Goal: Transaction & Acquisition: Book appointment/travel/reservation

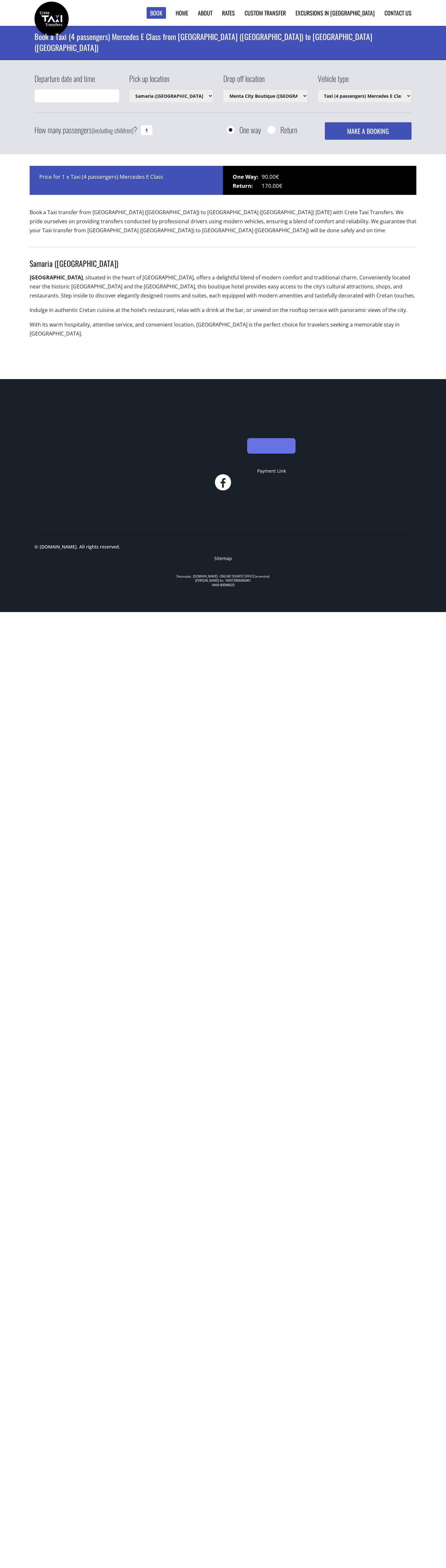
select select "1505"
select select "3182"
select select "540"
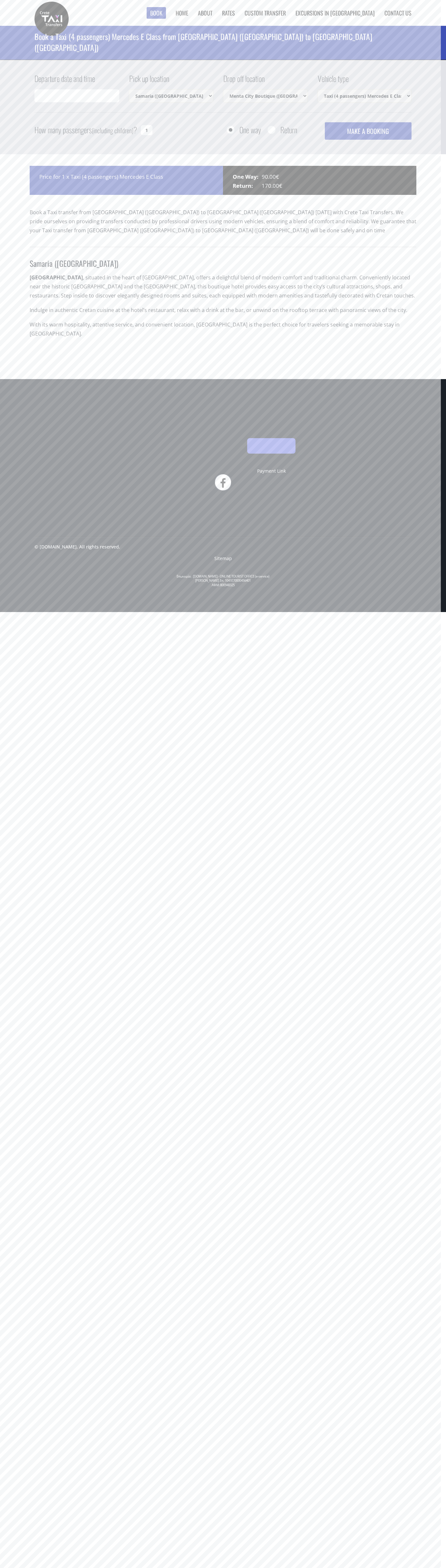
click at [385, 17] on link "Contact us" at bounding box center [398, 13] width 27 height 8
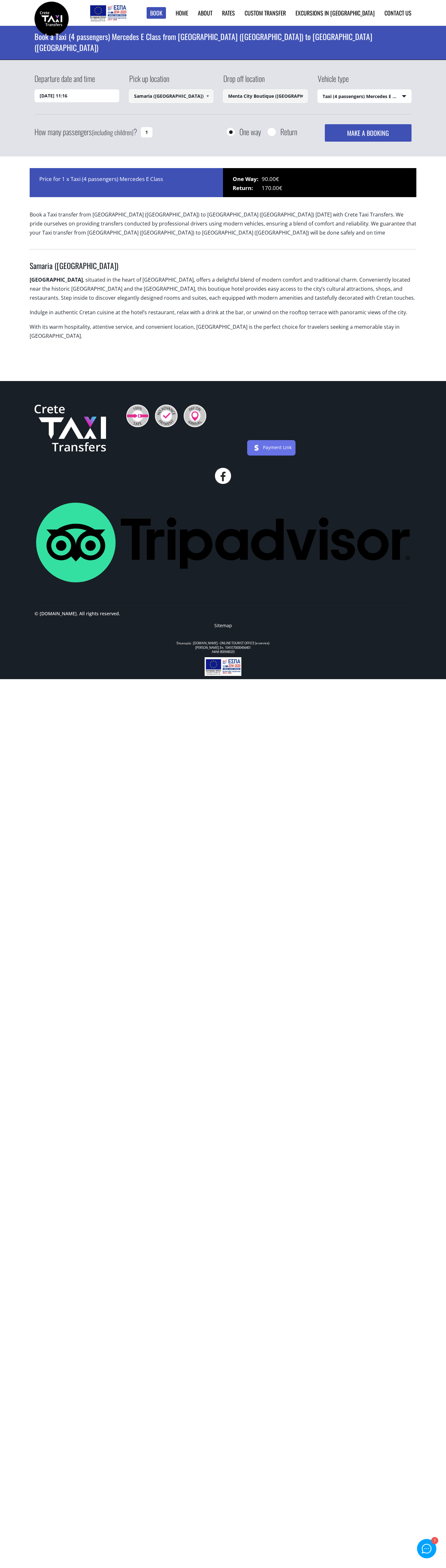
select select "540"
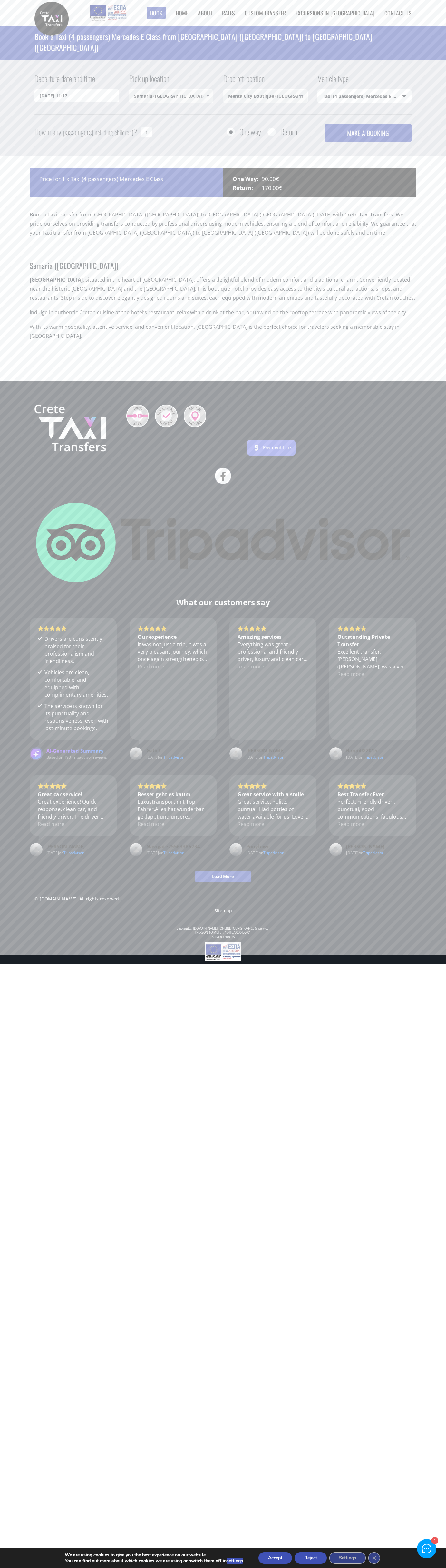
click at [312, 1557] on button "Reject" at bounding box center [311, 1558] width 33 height 12
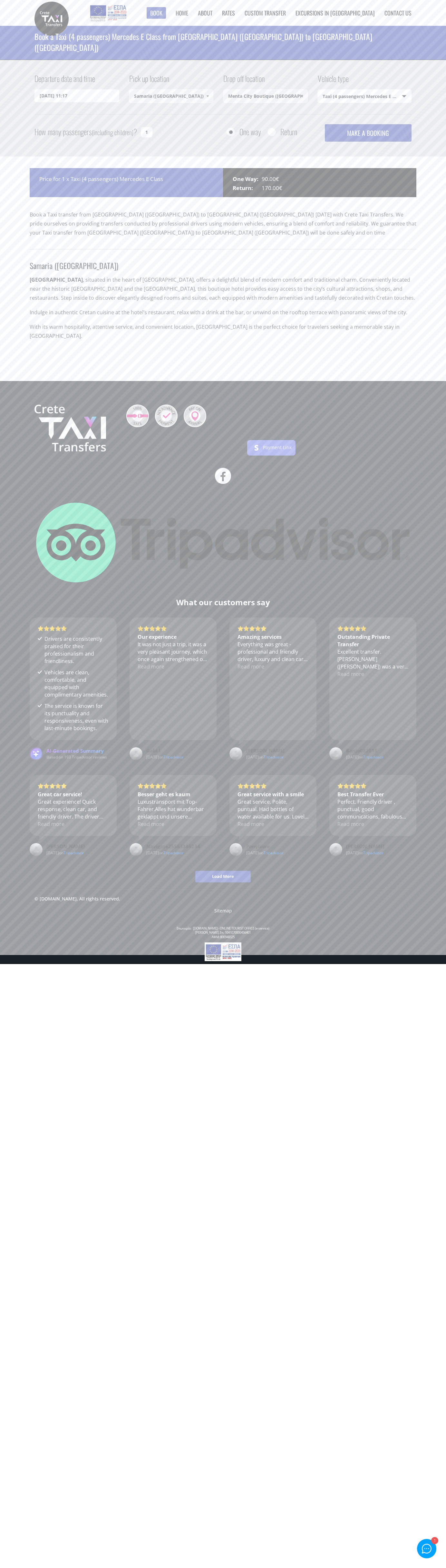
click at [393, 22] on li "Contact us" at bounding box center [393, 13] width 37 height 26
click at [422, 932] on footer "Payment Link What our customers say Drivers are consistently praised for their …" at bounding box center [223, 672] width 446 height 583
click at [222, 964] on html "Book ► Taxi ► from Chania Airport ► to Heraklion City to Heraklion Port to Reth…" at bounding box center [223, 482] width 446 height 964
click at [20, 785] on footer "Payment Link What our customers say Drivers are consistently praised for their …" at bounding box center [223, 672] width 446 height 583
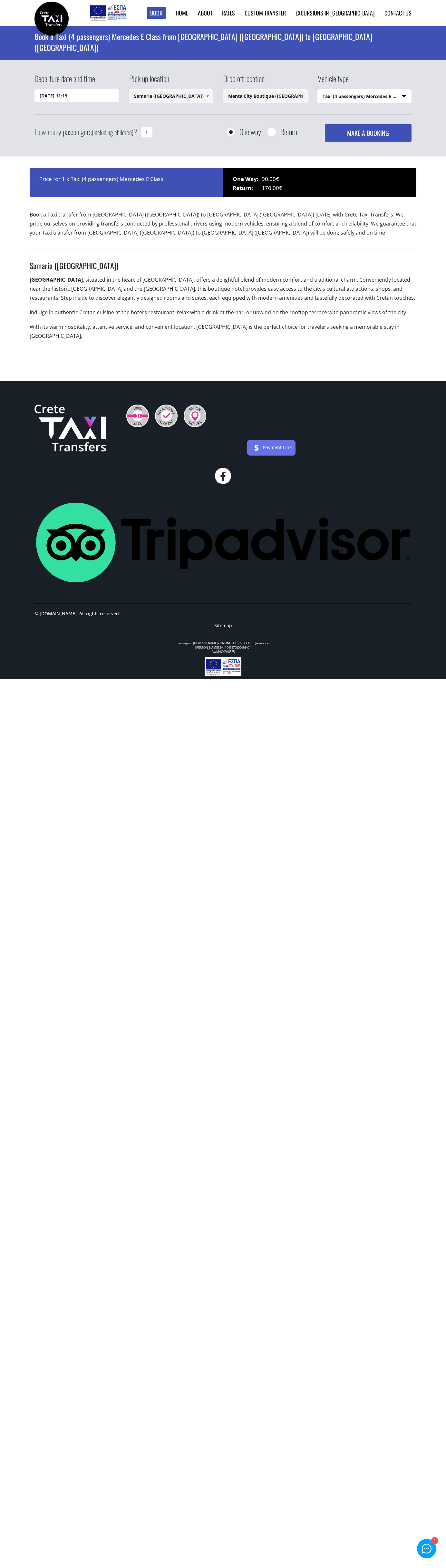
select select "540"
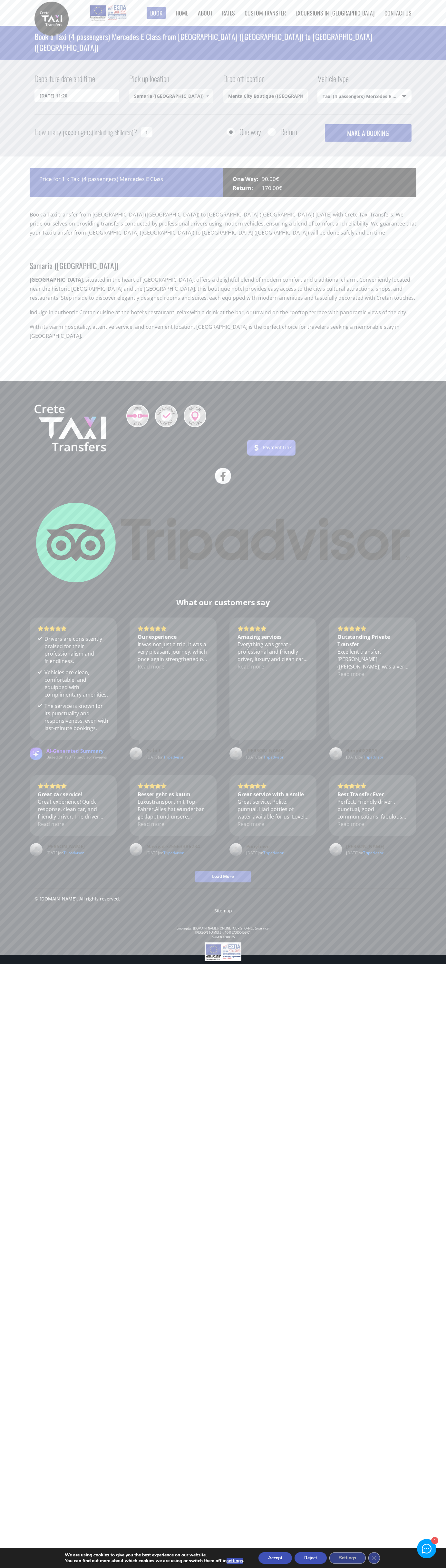
click at [312, 1557] on button "Reject" at bounding box center [311, 1558] width 33 height 12
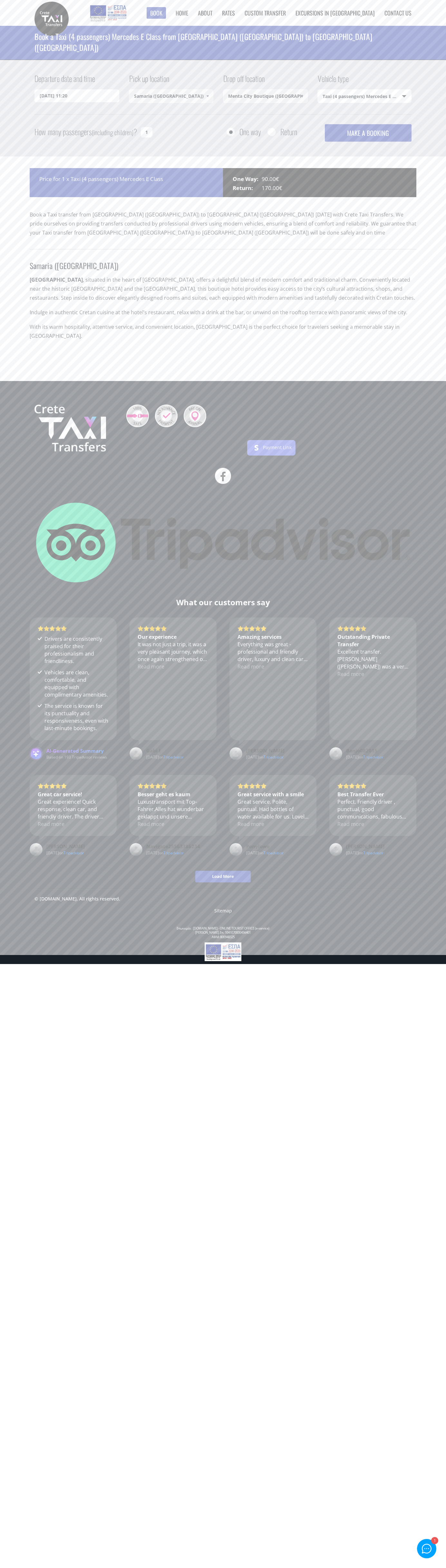
click at [289, 27] on h1 "Book a Taxi (4 passengers) Mercedes E Class from [GEOGRAPHIC_DATA] ([GEOGRAPHIC…" at bounding box center [223, 41] width 377 height 33
click at [300, 964] on html "Book ► Taxi ► from Chania Airport ► to Heraklion City to Heraklion Port to Reth…" at bounding box center [223, 482] width 446 height 964
click at [28, 581] on footer "Payment Link What our customers say Drivers are consistently praised for their …" at bounding box center [223, 672] width 446 height 583
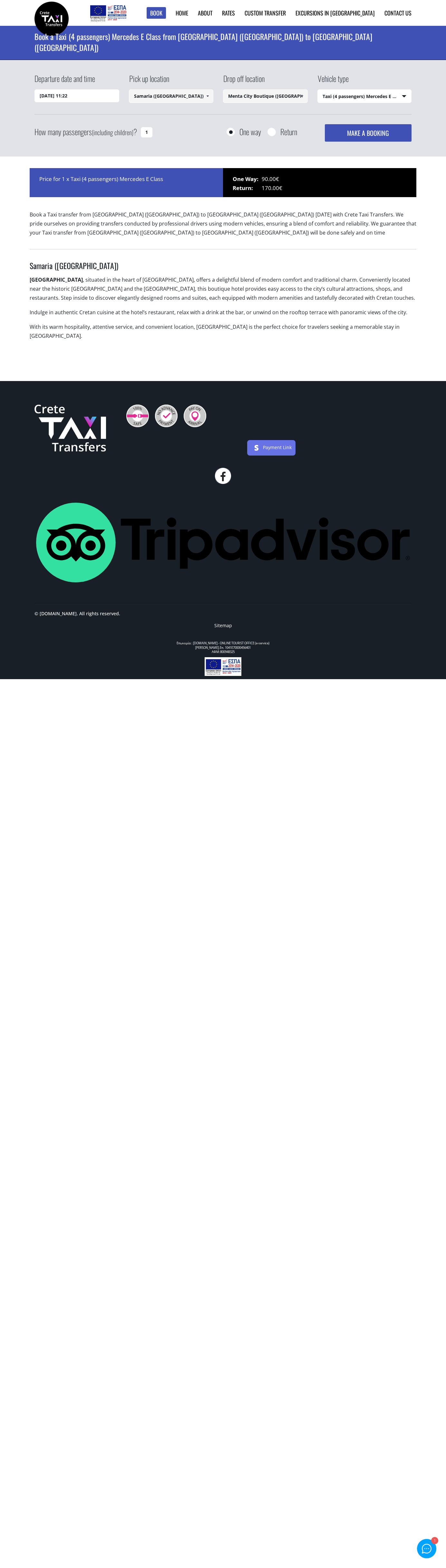
select select "540"
